Goal: Task Accomplishment & Management: Manage account settings

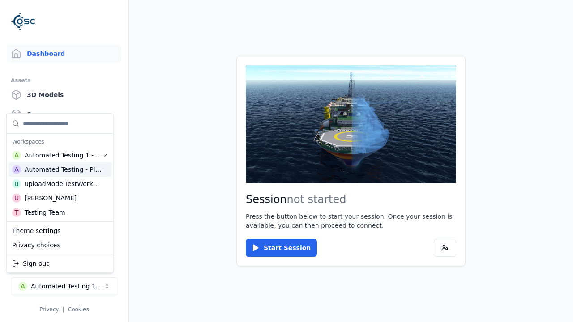
click at [60, 170] on div "Automated Testing - Playwright" at bounding box center [63, 169] width 77 height 9
click at [286, 161] on html "Support Dashboard Assets 3D Models Scenes Datasets Recordings Support Documenta…" at bounding box center [286, 161] width 573 height 322
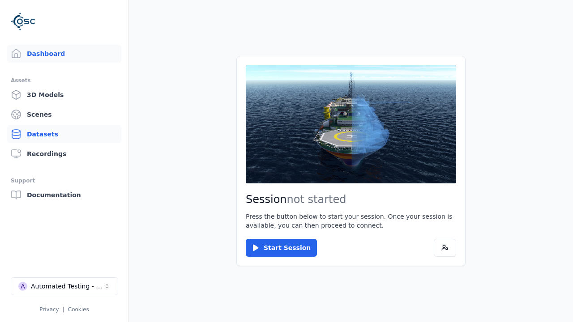
click at [64, 134] on link "Datasets" at bounding box center [64, 134] width 114 height 18
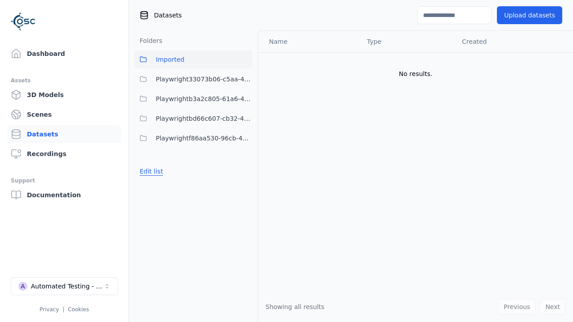
click at [149, 171] on button "Edit list" at bounding box center [151, 171] width 34 height 16
click at [157, 171] on link "Create folder" at bounding box center [160, 171] width 41 height 9
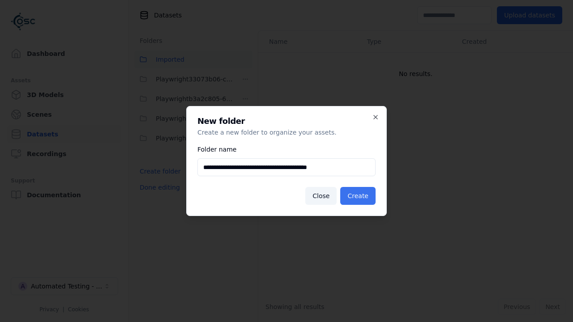
type input "**********"
click at [359, 196] on button "Create" at bounding box center [357, 196] width 35 height 18
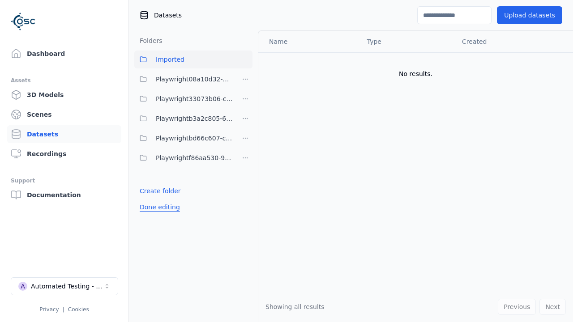
click at [157, 207] on button "Done editing" at bounding box center [159, 207] width 51 height 16
click at [149, 191] on button "Edit list" at bounding box center [151, 191] width 34 height 16
click at [245, 79] on html "Support Dashboard Assets 3D Models Scenes Datasets Recordings Support Documenta…" at bounding box center [286, 161] width 573 height 322
click at [245, 112] on div "Rename" at bounding box center [248, 112] width 60 height 14
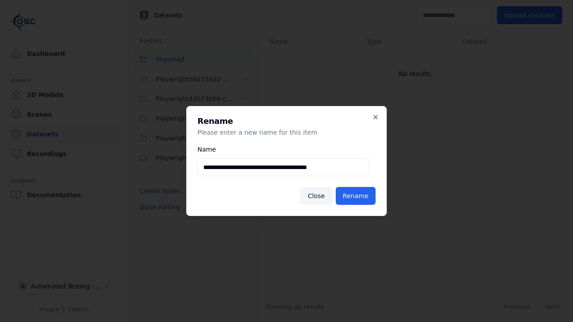
click at [283, 167] on input "**********" at bounding box center [283, 167] width 172 height 18
type input "**********"
click at [356, 196] on button "Rename" at bounding box center [355, 196] width 40 height 18
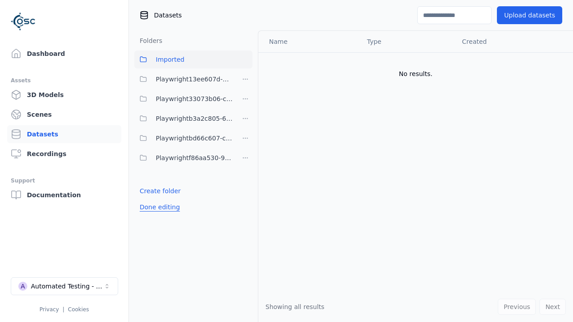
click at [157, 207] on button "Done editing" at bounding box center [159, 207] width 51 height 16
click at [149, 199] on button "Done editing" at bounding box center [159, 207] width 51 height 16
click at [245, 79] on html "Support Dashboard Assets 3D Models Scenes Datasets Recordings Support Documenta…" at bounding box center [286, 161] width 573 height 322
click at [245, 126] on div "Delete" at bounding box center [248, 126] width 60 height 14
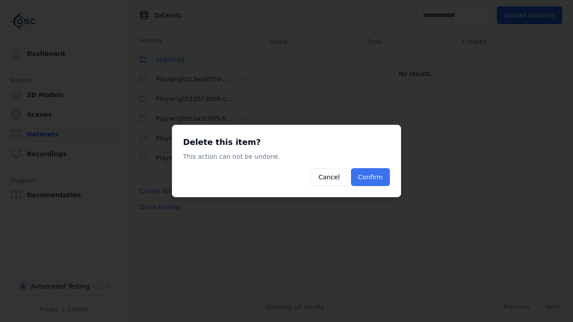
click at [371, 177] on button "Confirm" at bounding box center [370, 177] width 39 height 18
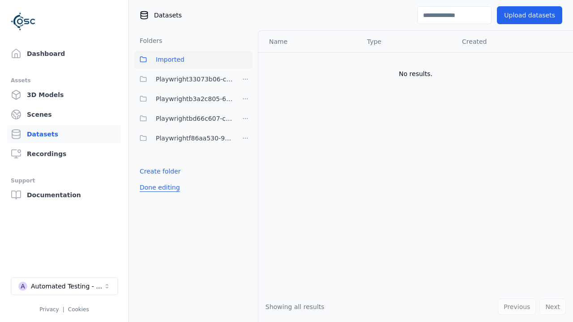
click at [157, 187] on button "Done editing" at bounding box center [159, 187] width 51 height 16
